Goal: Information Seeking & Learning: Learn about a topic

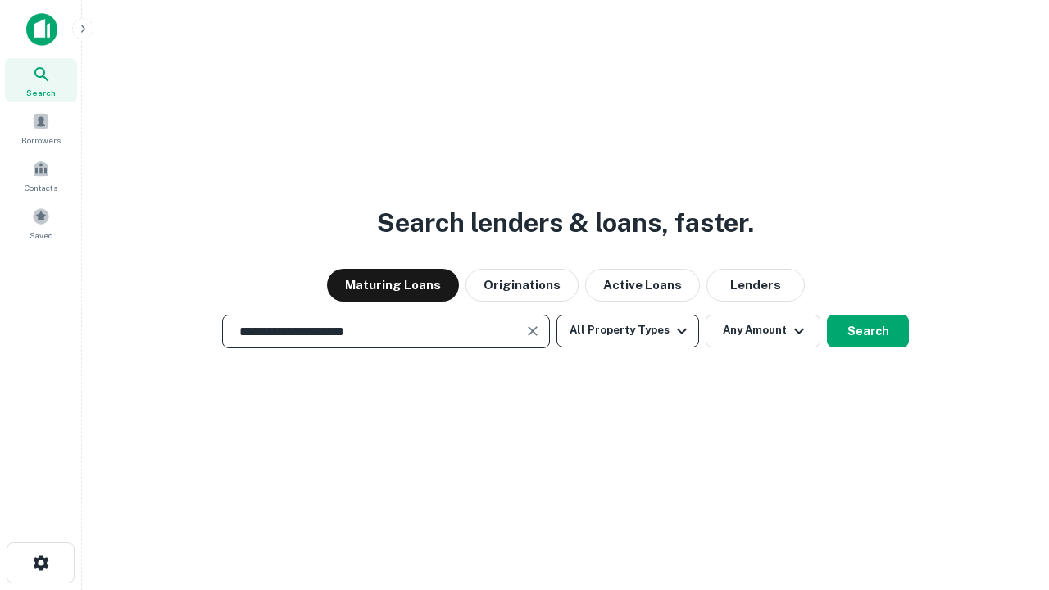
type input "**********"
click at [628, 330] on button "All Property Types" at bounding box center [628, 331] width 143 height 33
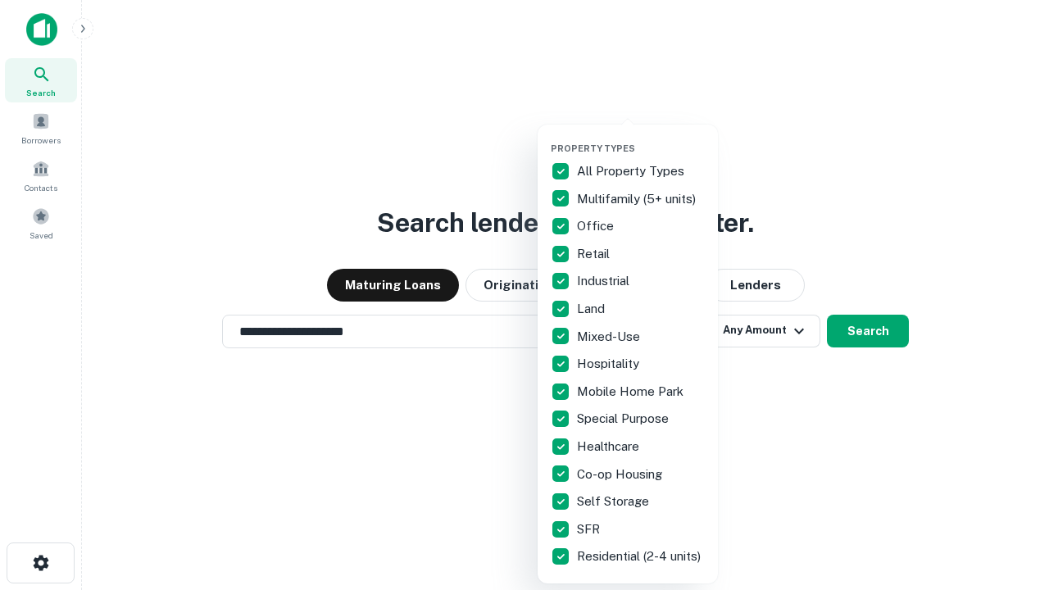
click at [641, 138] on button "button" at bounding box center [641, 138] width 180 height 1
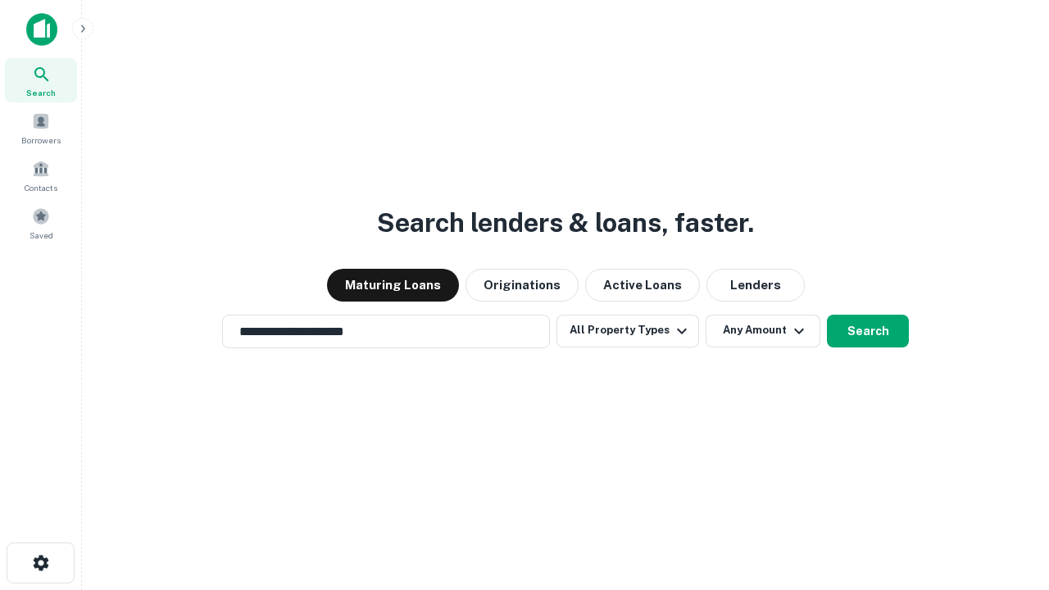
scroll to position [25, 0]
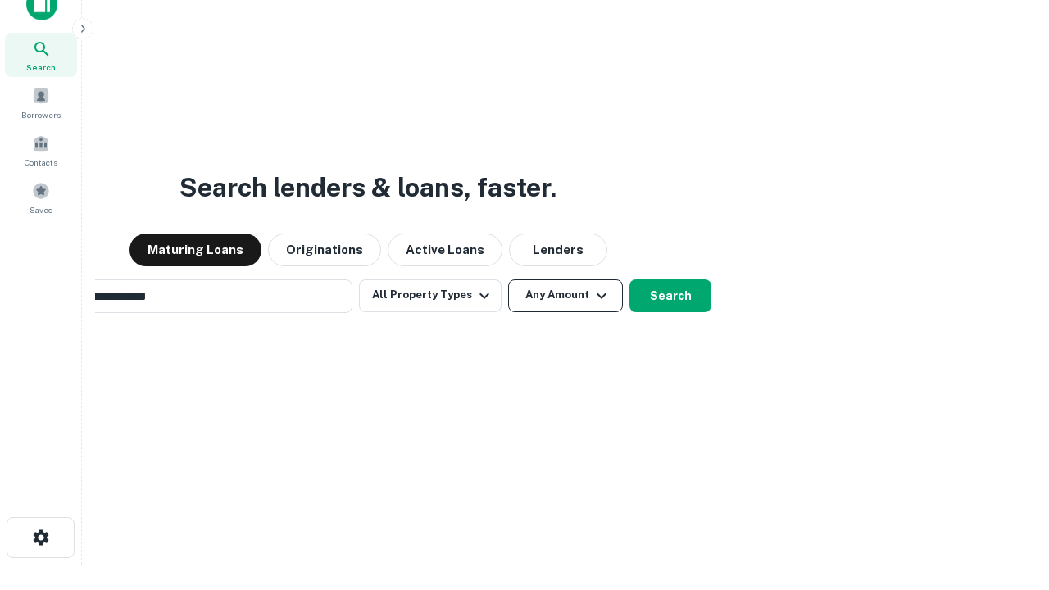
click at [508, 280] on button "Any Amount" at bounding box center [565, 296] width 115 height 33
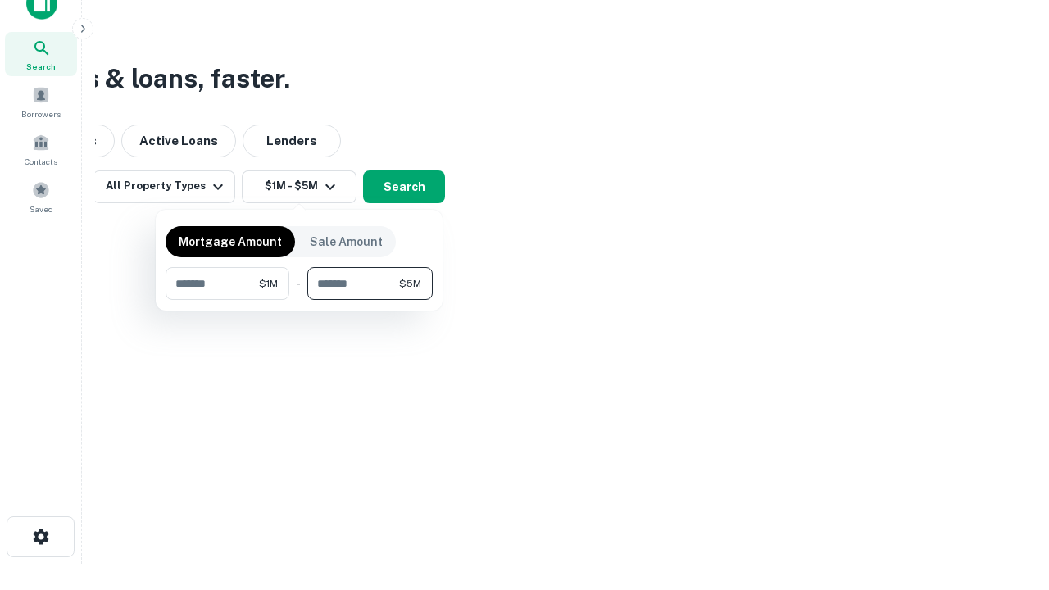
type input "*******"
click at [299, 300] on button "button" at bounding box center [299, 300] width 267 height 1
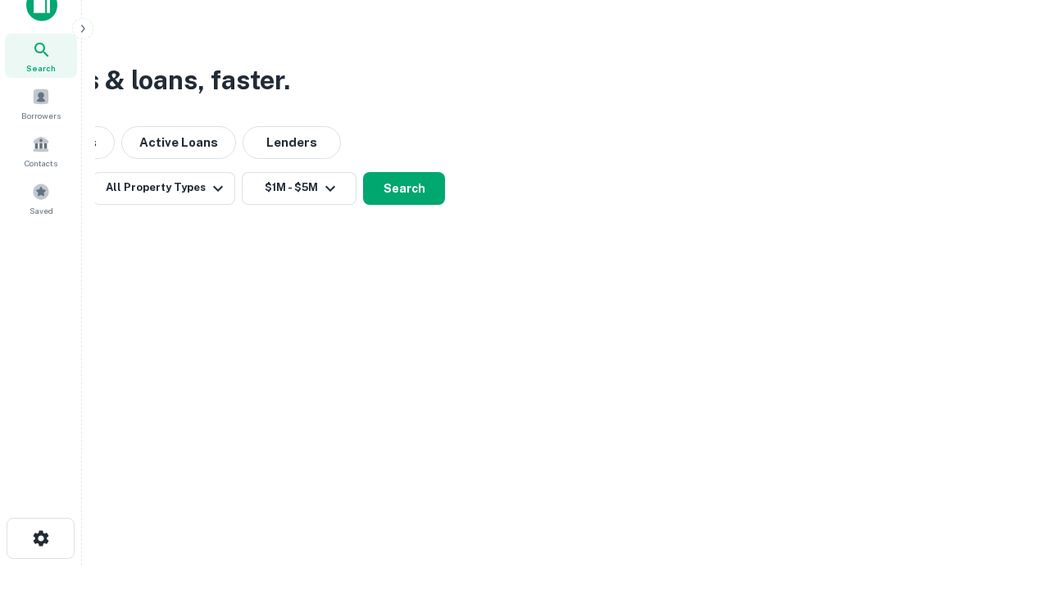
scroll to position [10, 303]
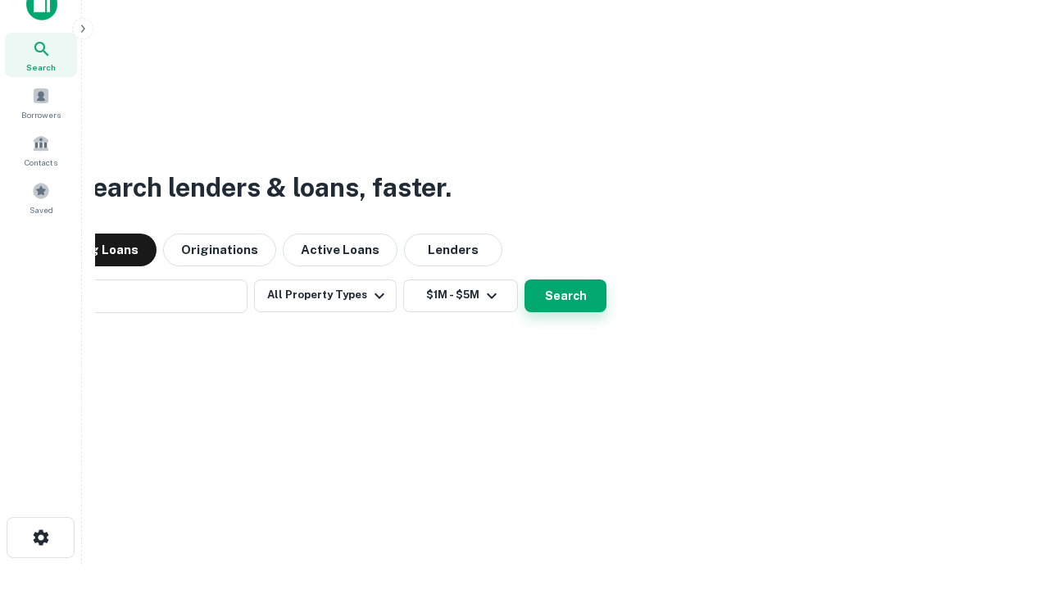
click at [525, 280] on button "Search" at bounding box center [566, 296] width 82 height 33
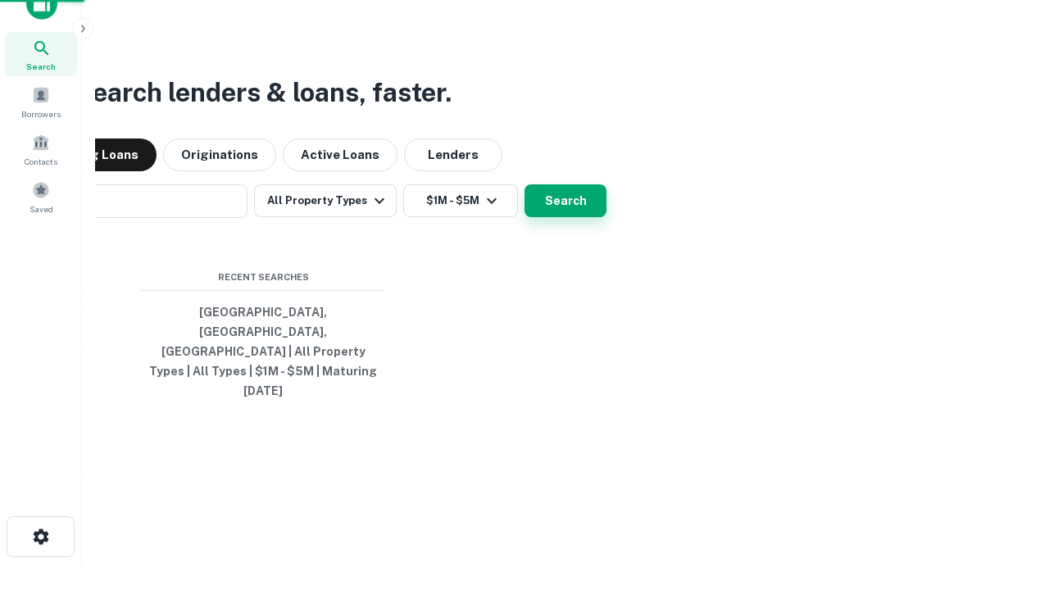
scroll to position [43, 464]
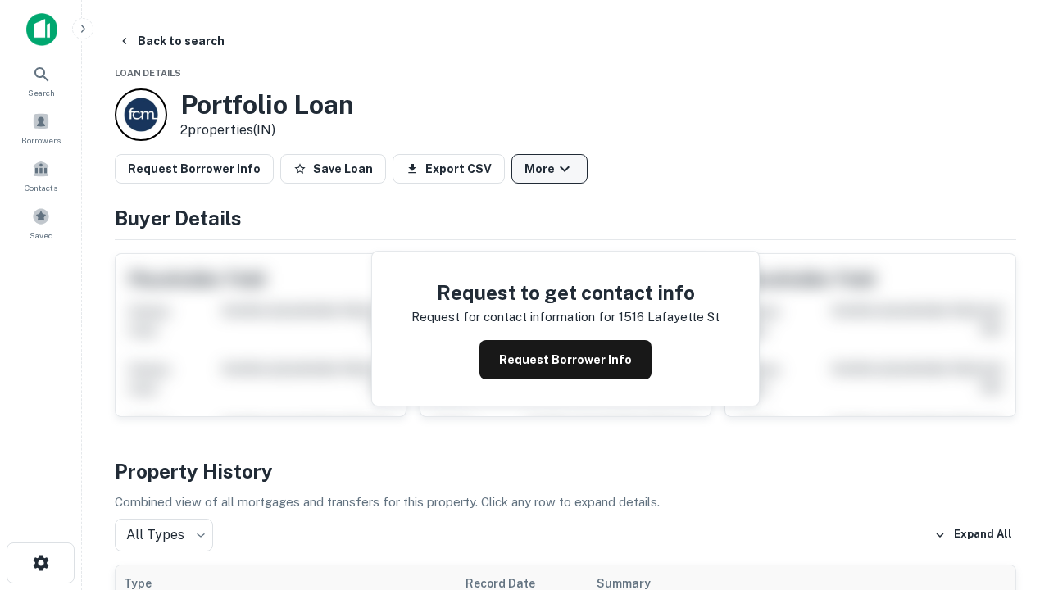
click at [549, 169] on button "More" at bounding box center [550, 169] width 76 height 30
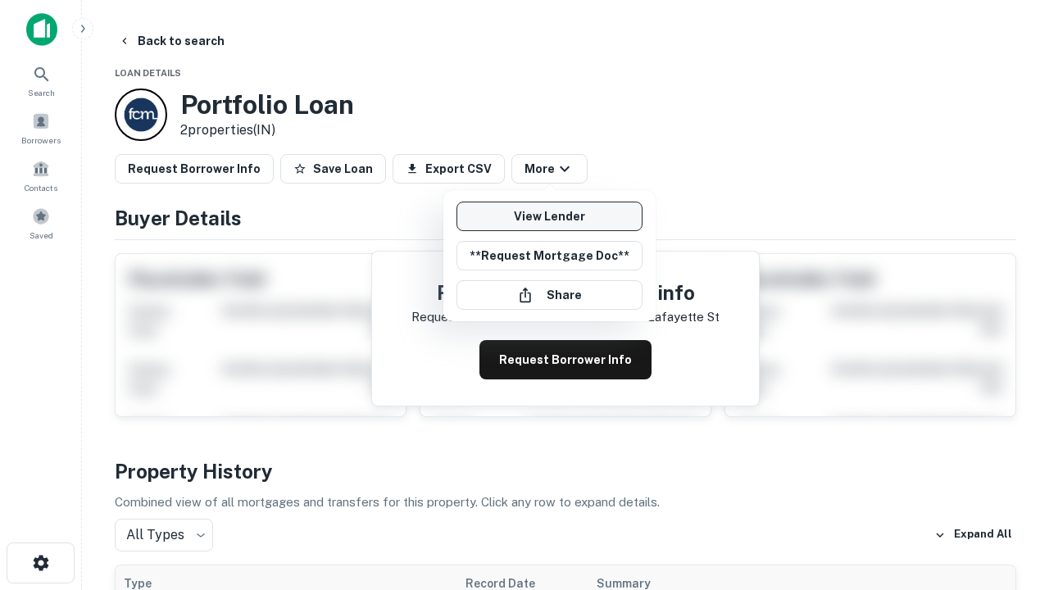
click at [549, 216] on link "View Lender" at bounding box center [550, 217] width 186 height 30
